Goal: Book appointment/travel/reservation

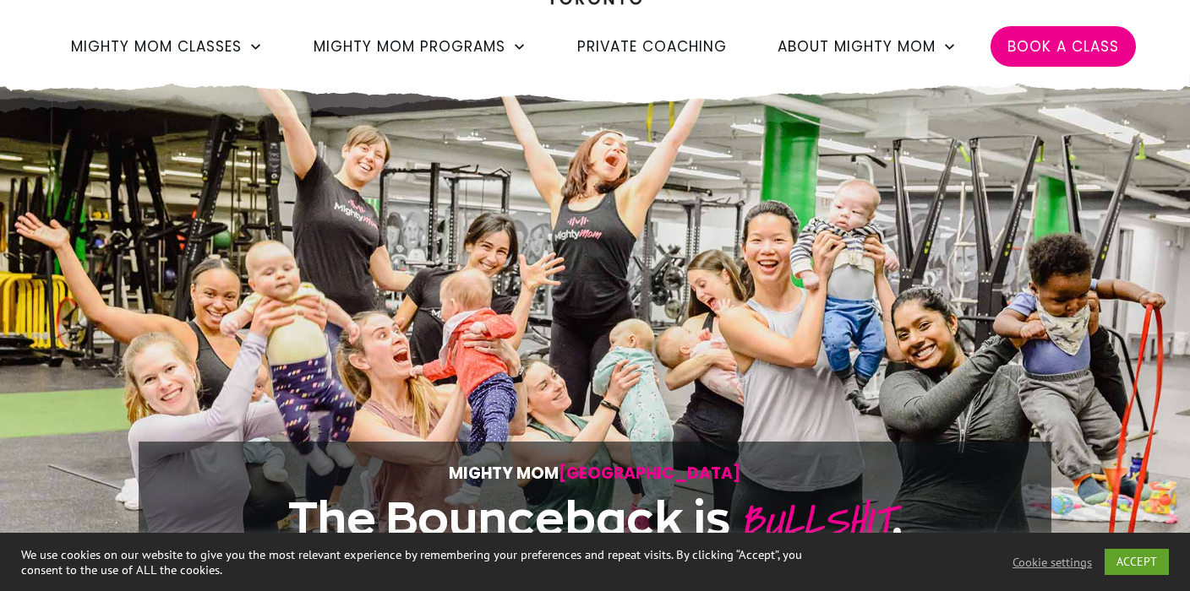
scroll to position [171, 0]
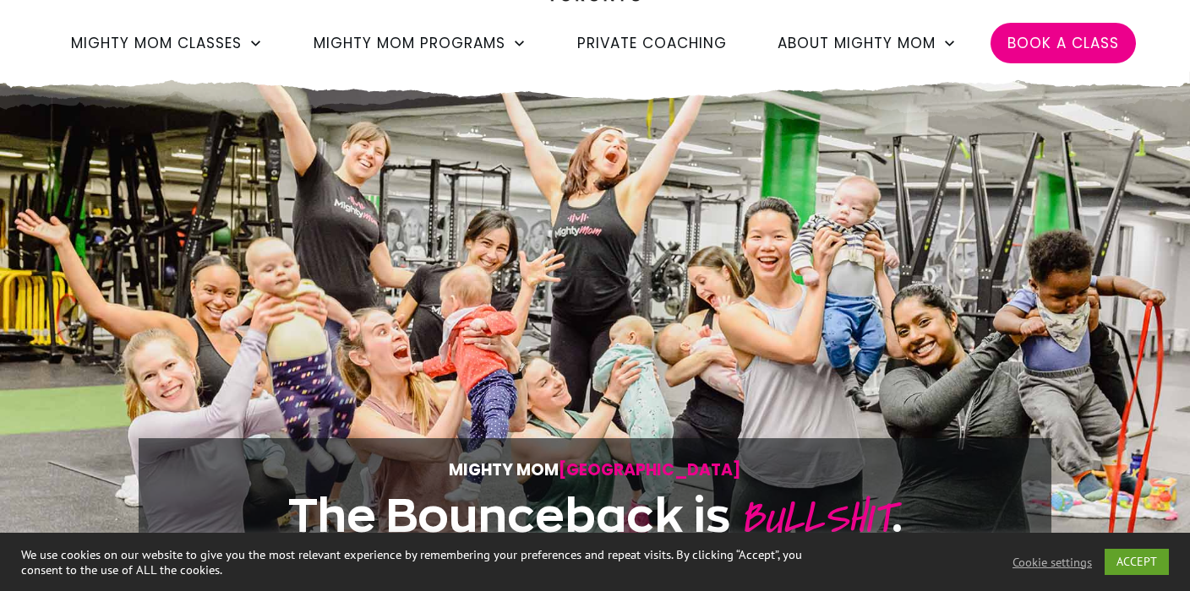
click at [1081, 52] on span "Book a Class" at bounding box center [1063, 43] width 112 height 29
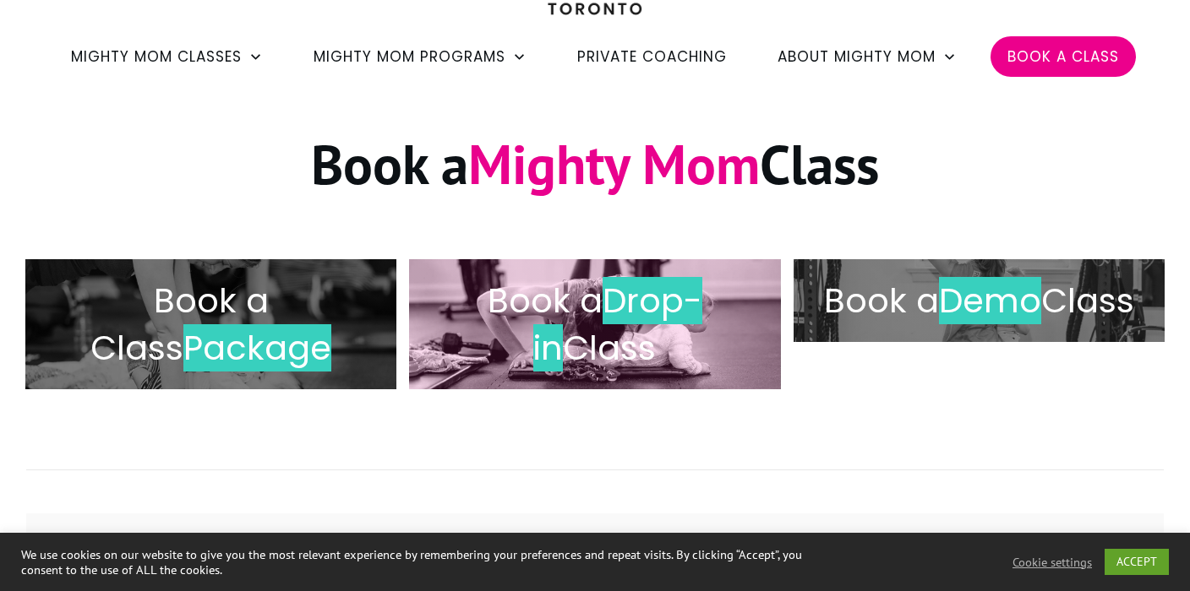
scroll to position [161, 0]
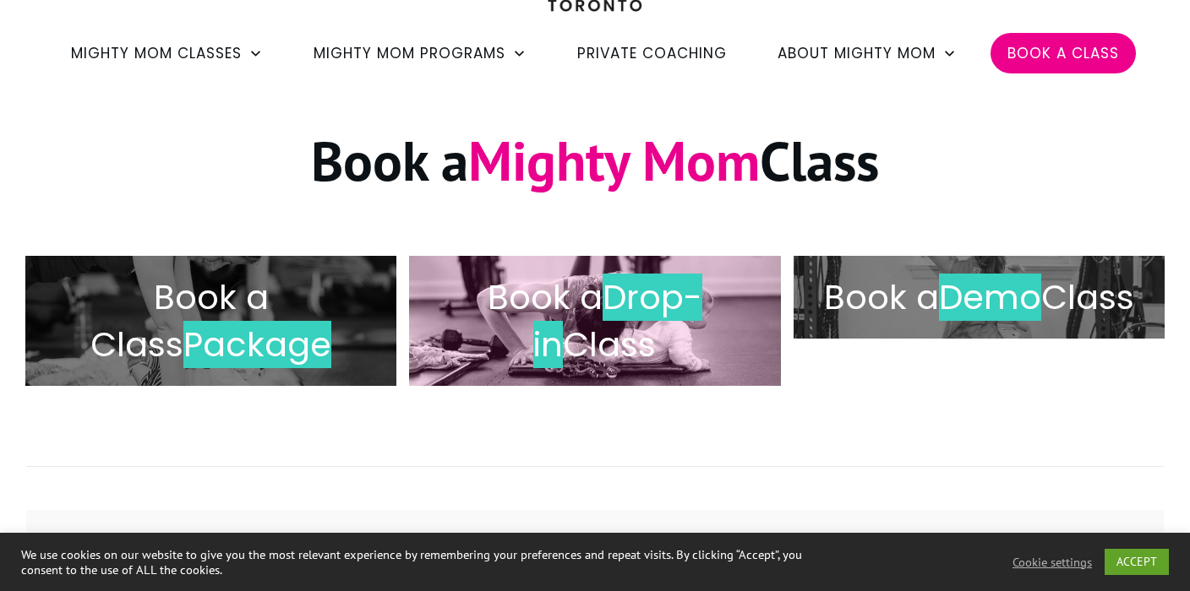
click at [587, 340] on h2 "Book a Drop-in Class" at bounding box center [594, 321] width 335 height 95
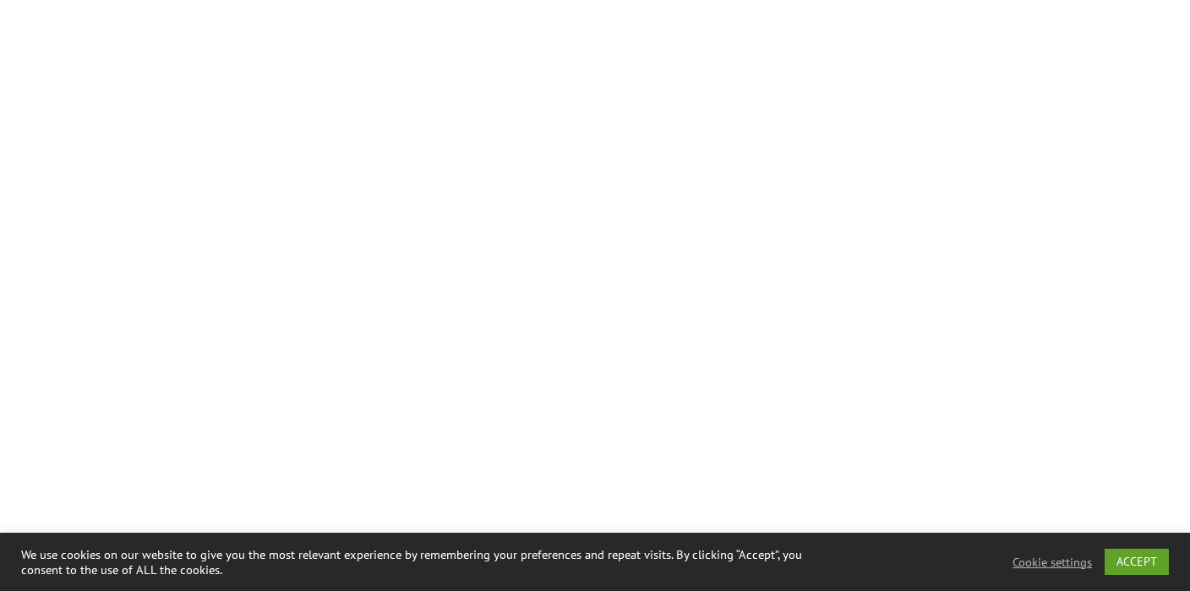
scroll to position [1837, 0]
